Goal: Navigation & Orientation: Find specific page/section

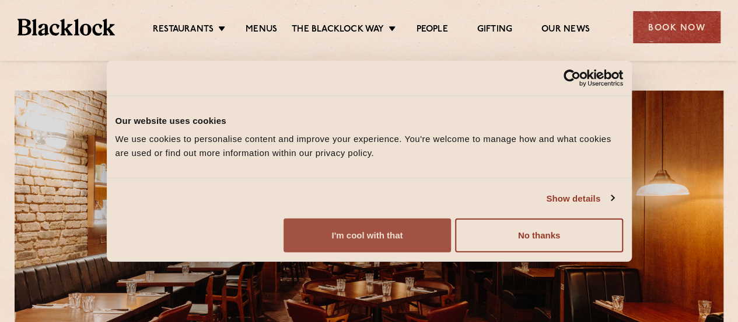
click at [451, 233] on button "I'm cool with that" at bounding box center [367, 235] width 167 height 34
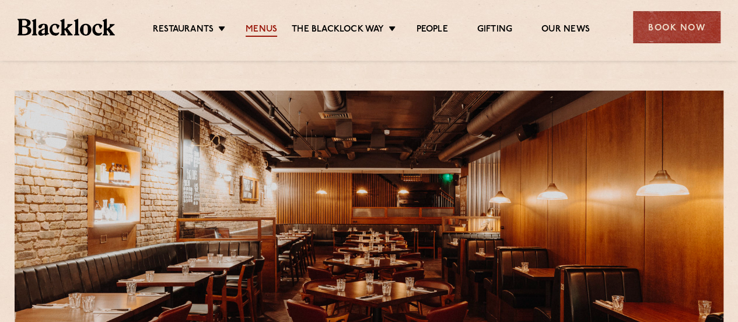
click at [262, 24] on link "Menus" at bounding box center [262, 30] width 32 height 13
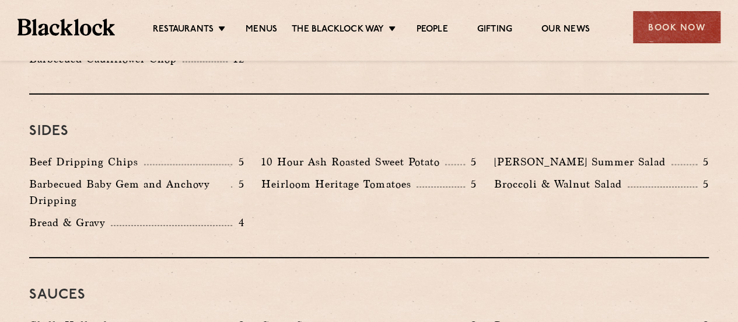
scroll to position [1773, 0]
